Goal: Task Accomplishment & Management: Manage account settings

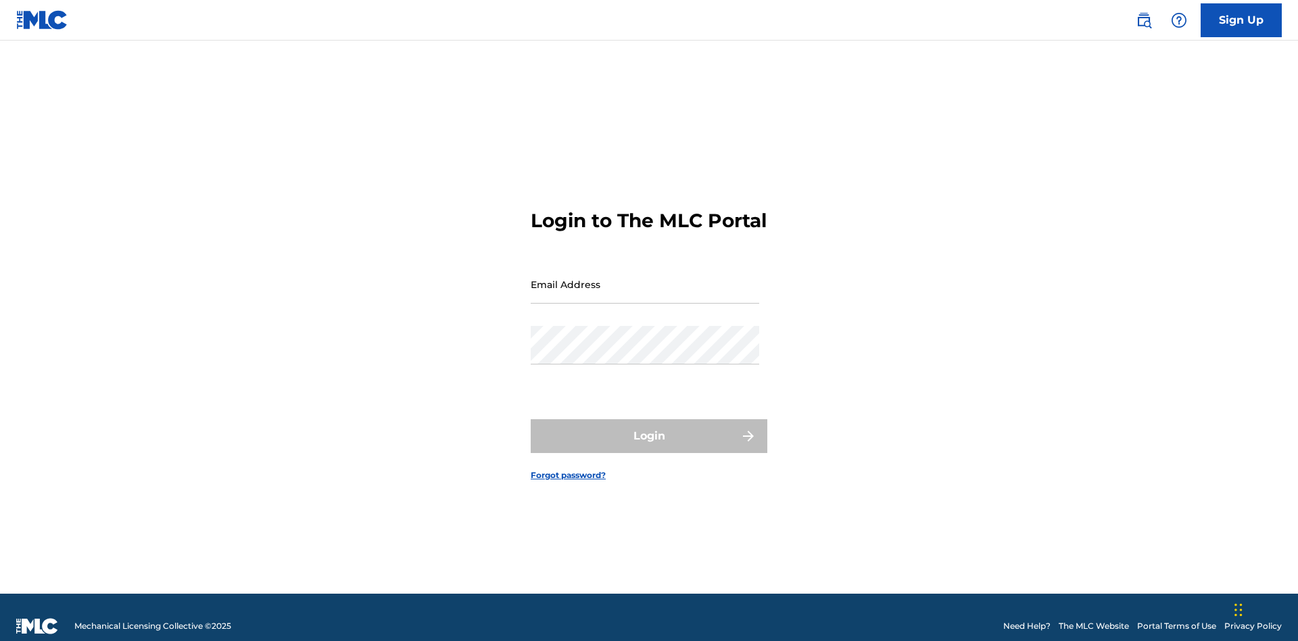
scroll to position [18, 0]
click at [645, 278] on input "Email Address" at bounding box center [645, 284] width 228 height 39
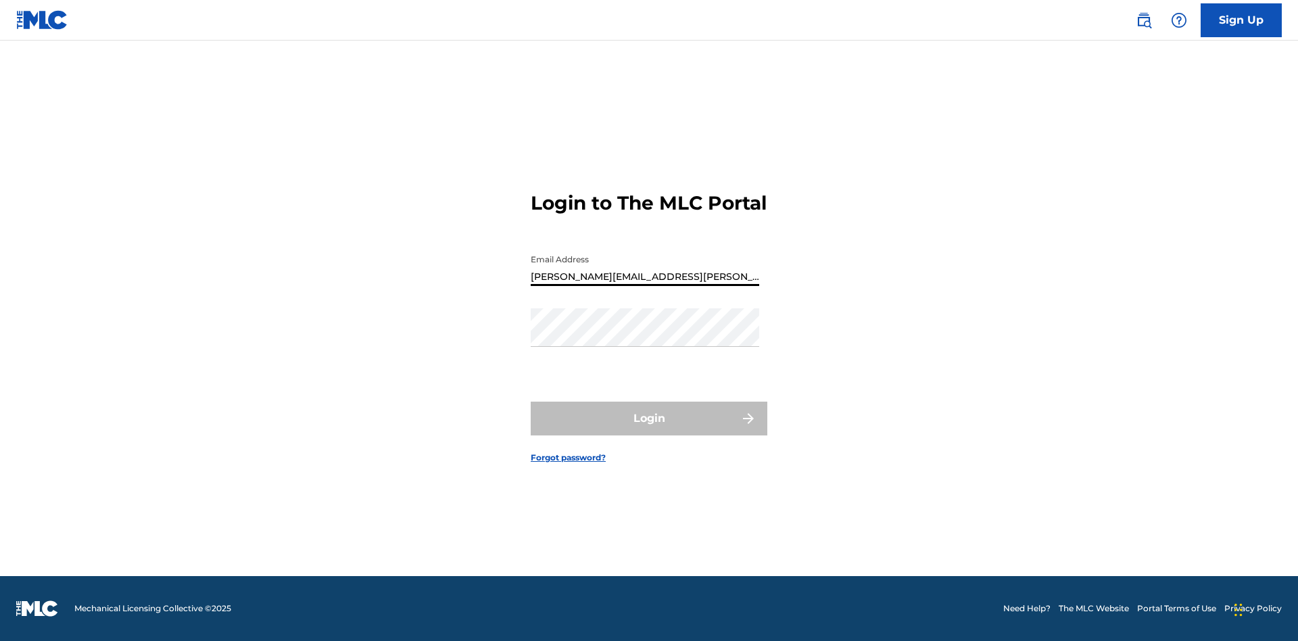
type input "Krystal.Ribble@themlc.com"
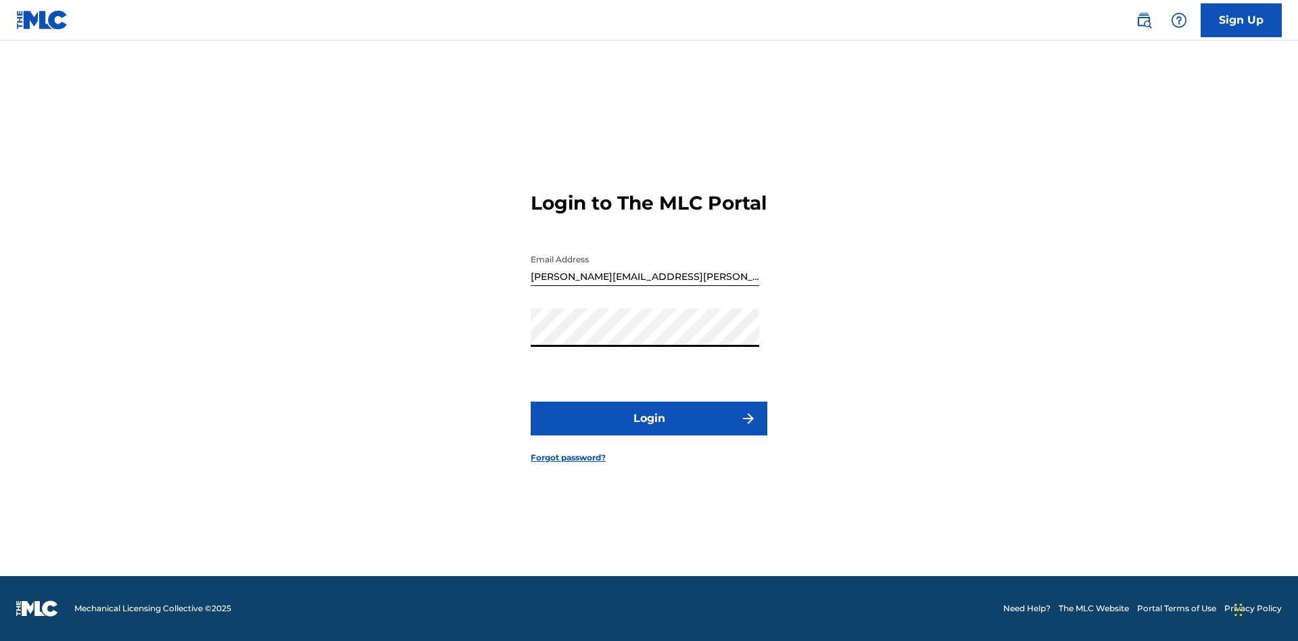
click at [649, 430] on button "Login" at bounding box center [649, 418] width 237 height 34
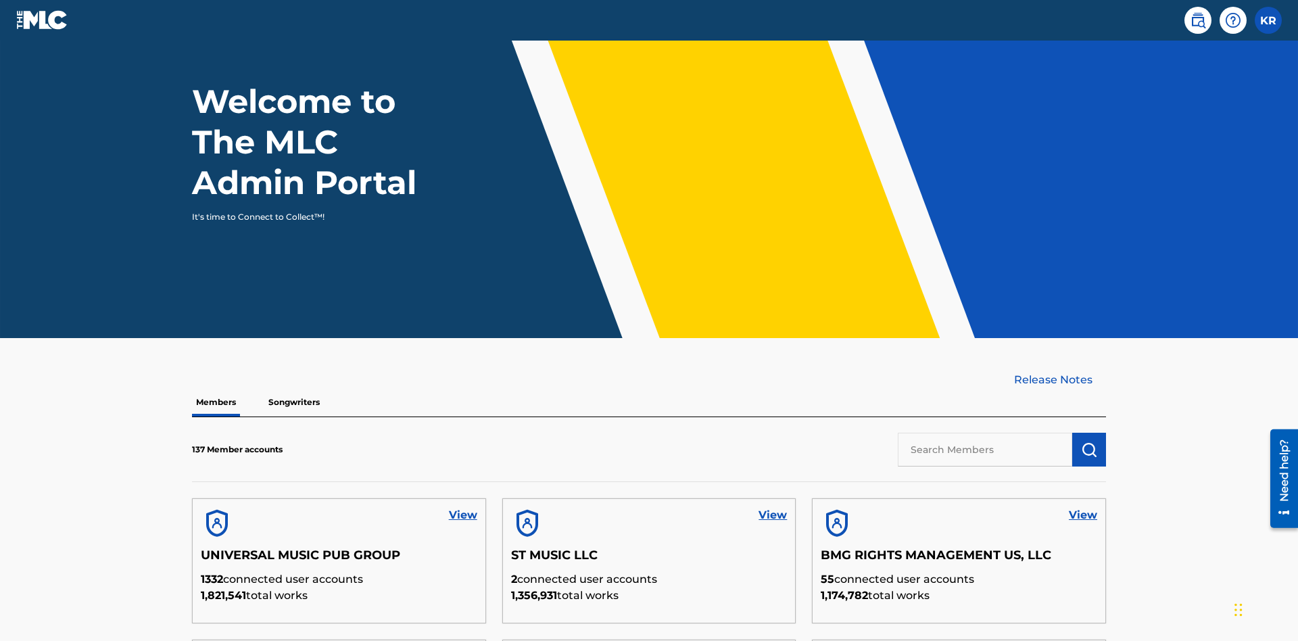
click at [985, 433] on input "text" at bounding box center [985, 450] width 174 height 34
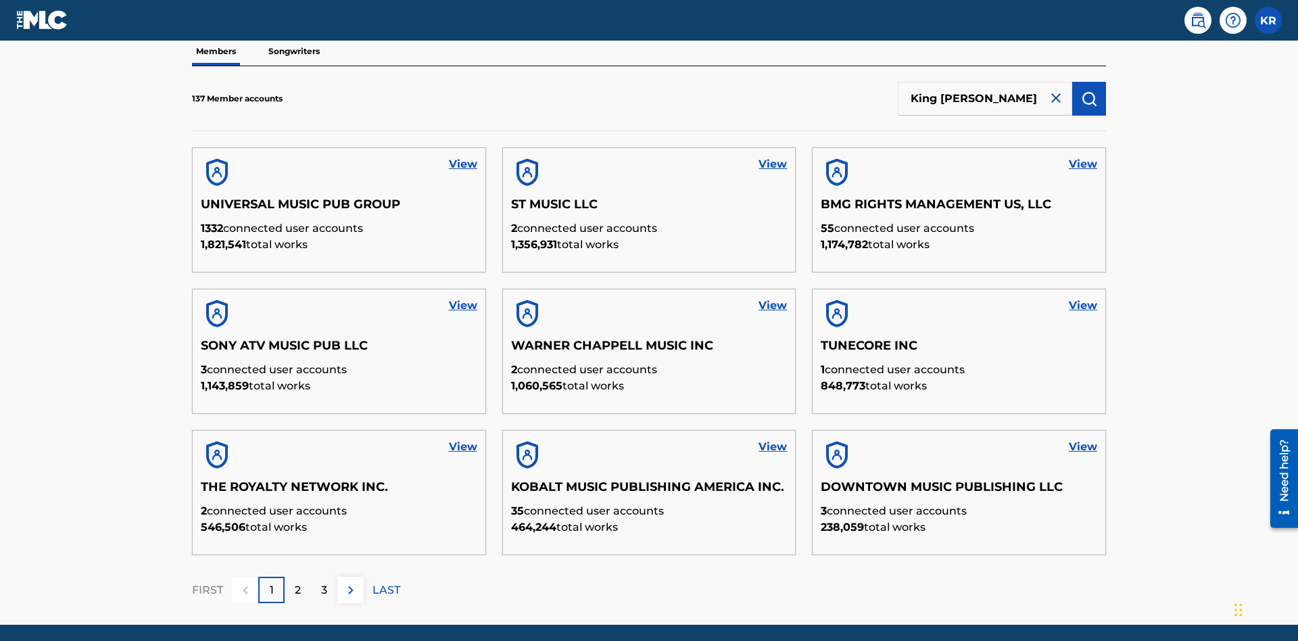
type input "King McTesterson"
click at [1089, 91] on img "submit" at bounding box center [1089, 99] width 16 height 16
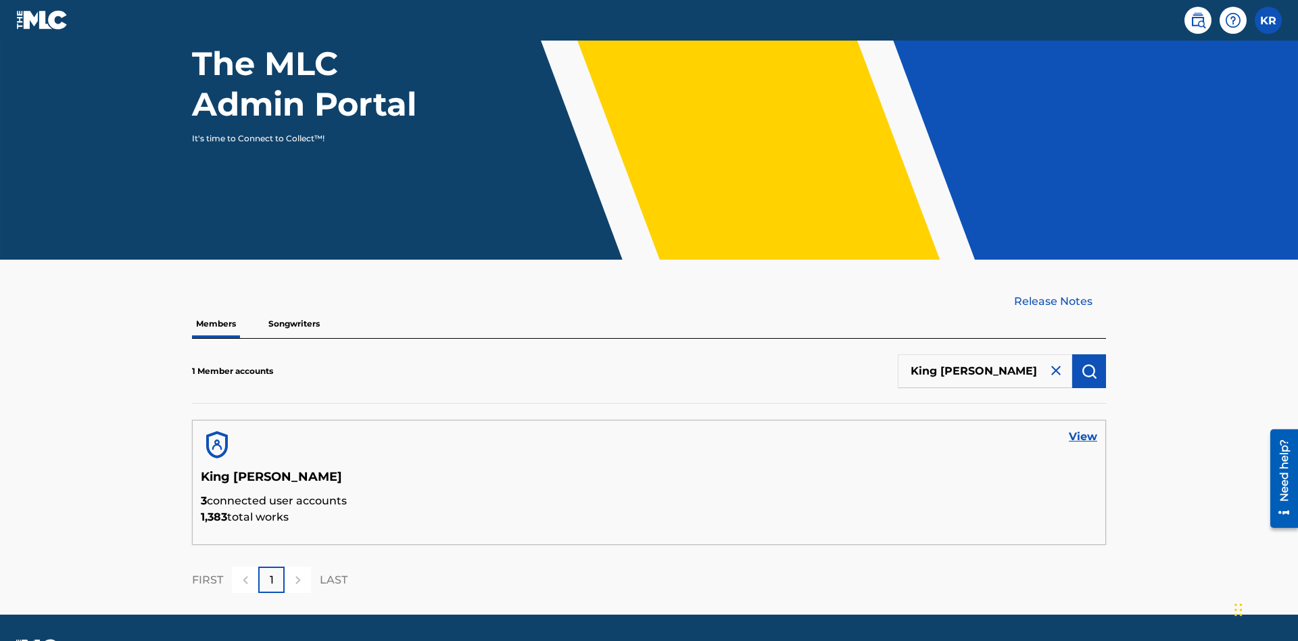
click at [1083, 429] on link "View" at bounding box center [1083, 437] width 28 height 16
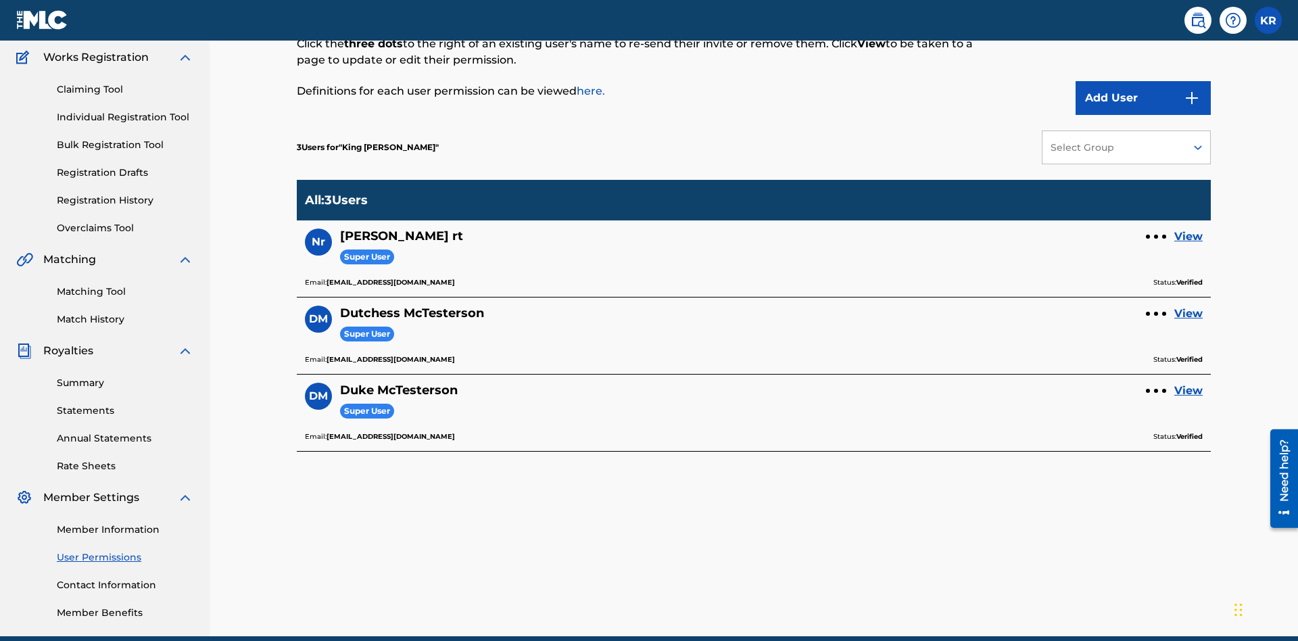
click at [1143, 98] on button "Add User" at bounding box center [1142, 98] width 135 height 34
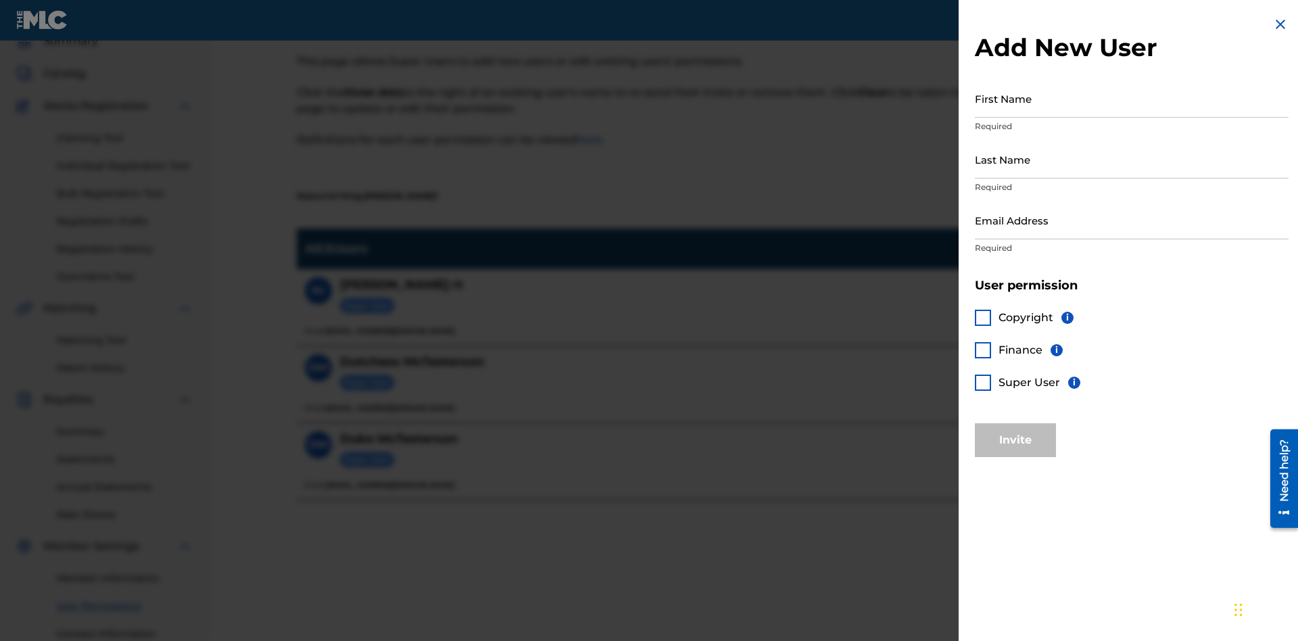
scroll to position [170, 0]
